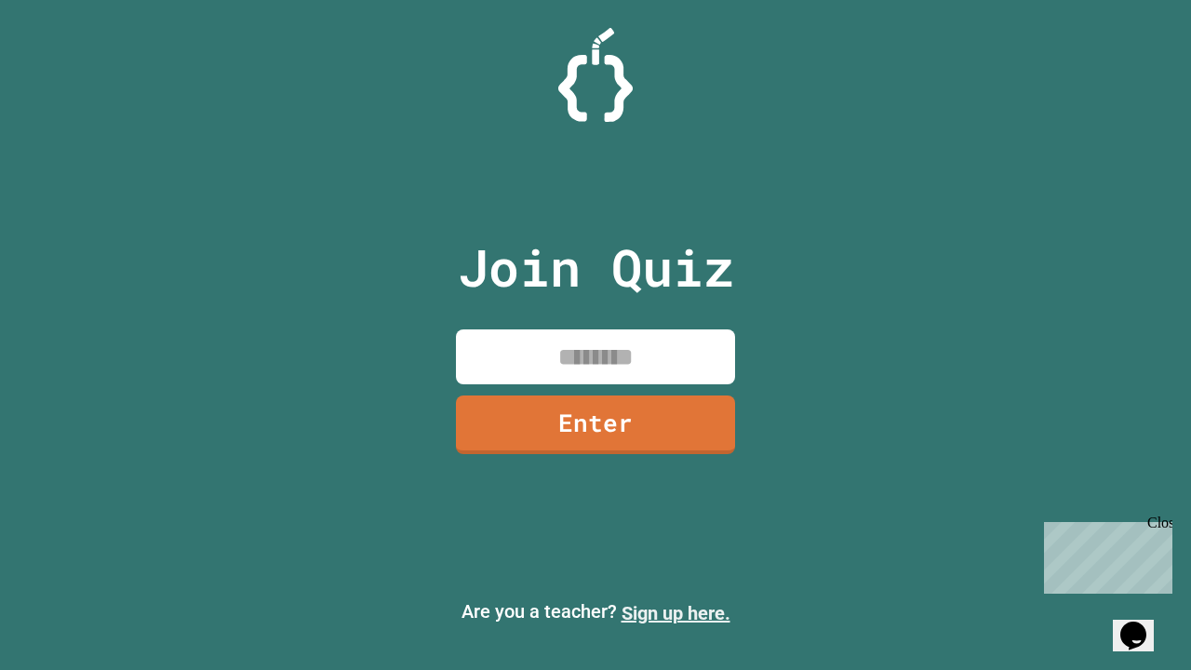
click at [675, 613] on link "Sign up here." at bounding box center [675, 613] width 109 height 22
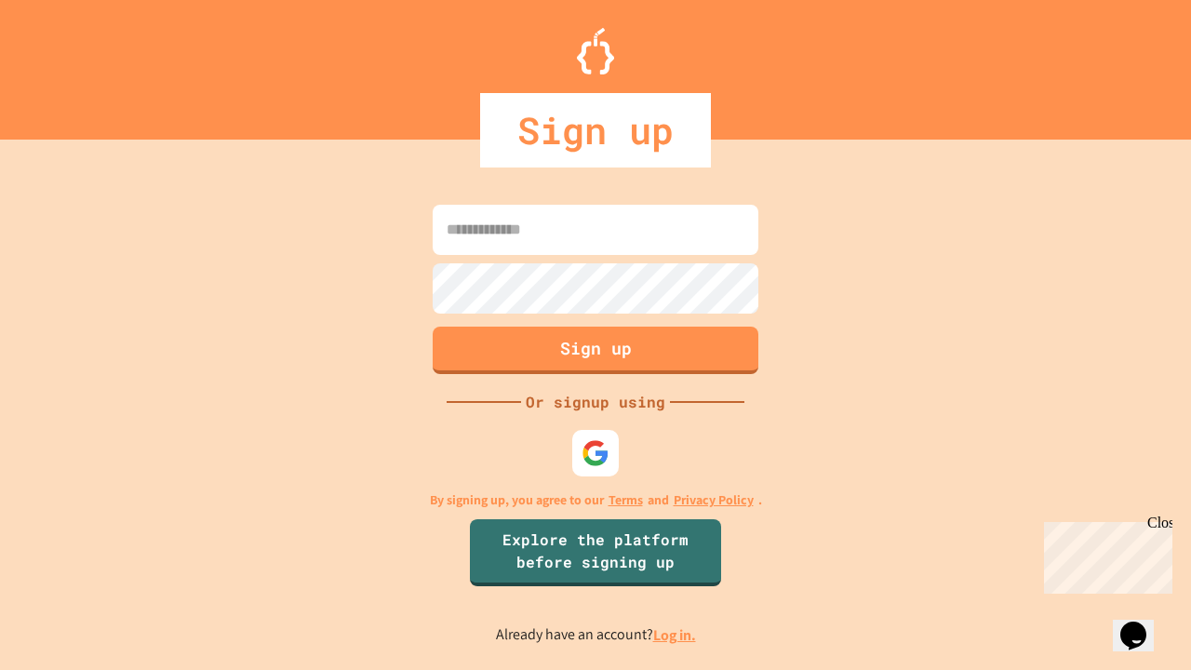
click at [675, 634] on link "Log in." at bounding box center [674, 635] width 43 height 20
